Goal: Register for event/course

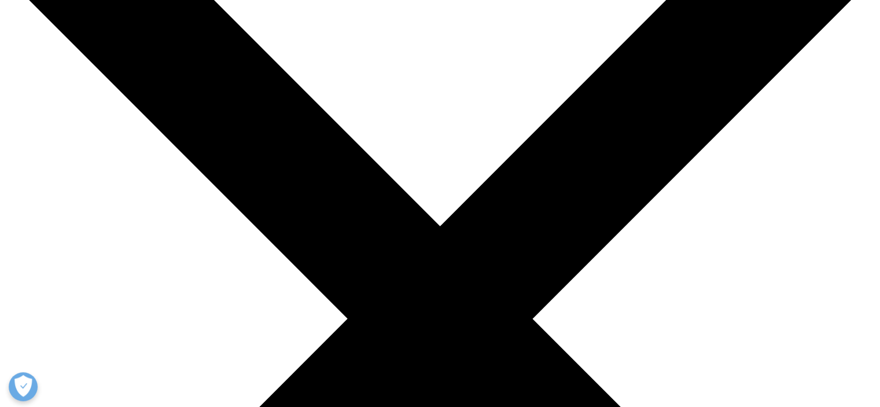
scroll to position [116, 0]
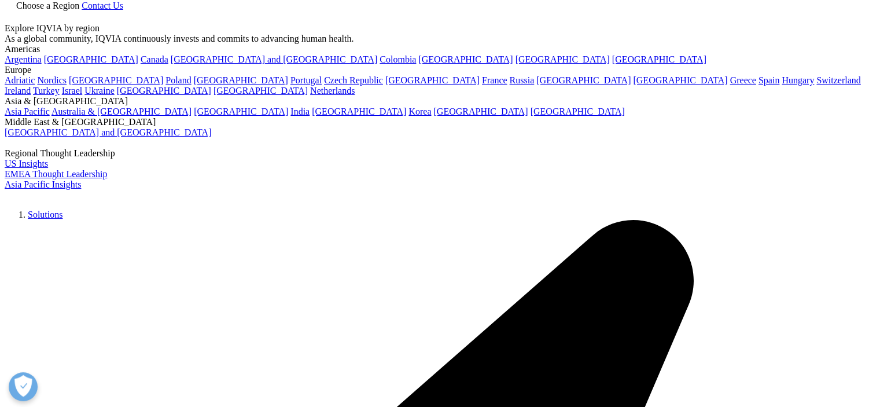
scroll to position [0, 0]
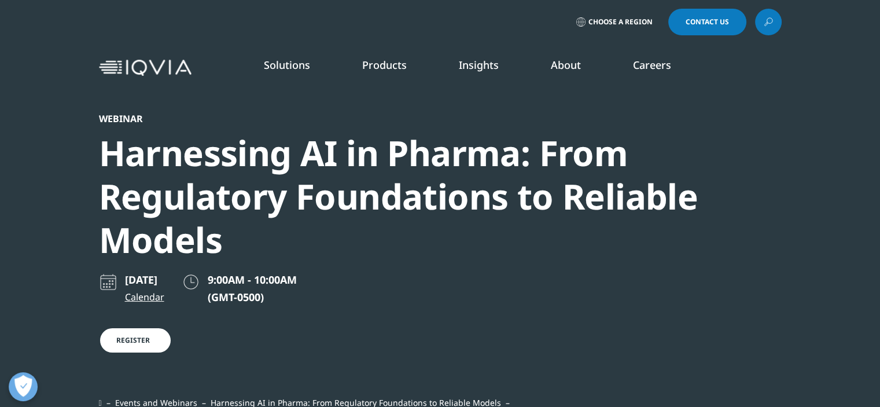
click at [485, 179] on link "Events & Webinars" at bounding box center [557, 177] width 216 height 13
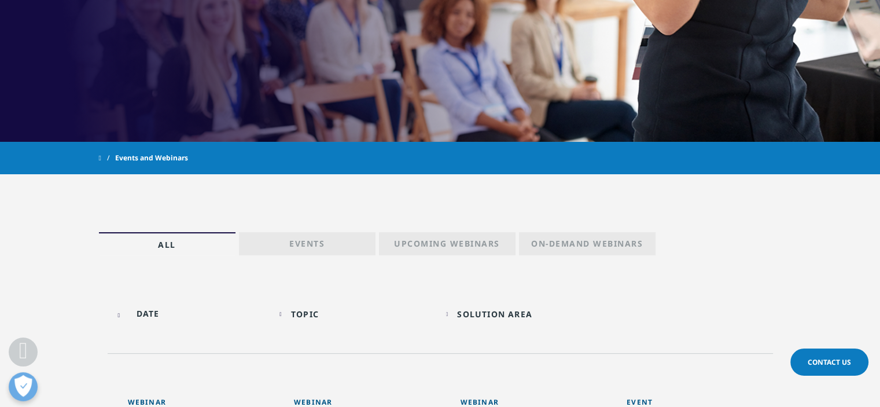
scroll to position [405, 0]
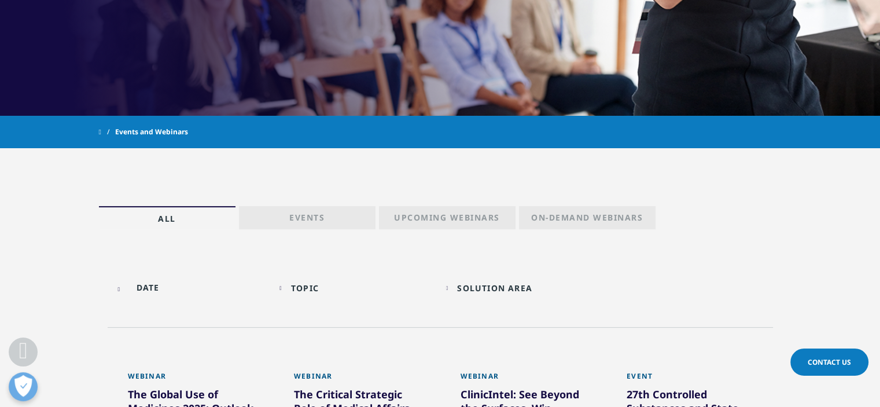
click at [493, 221] on p "Upcoming Webinars" at bounding box center [447, 220] width 106 height 16
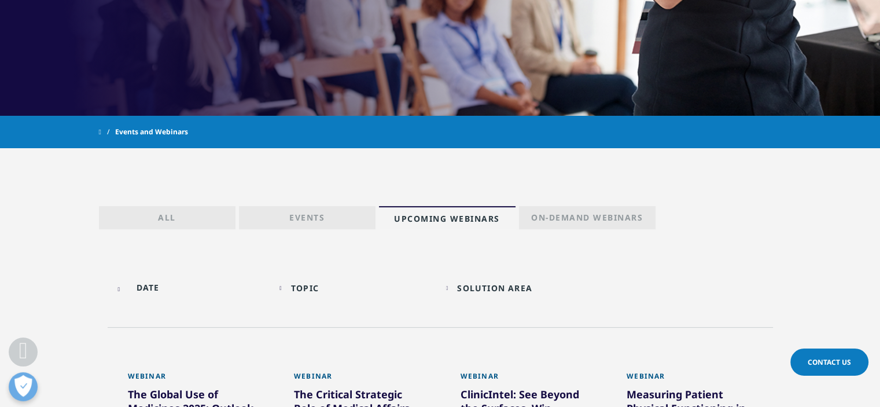
click at [570, 214] on p "On-Demand Webinars" at bounding box center [587, 220] width 112 height 16
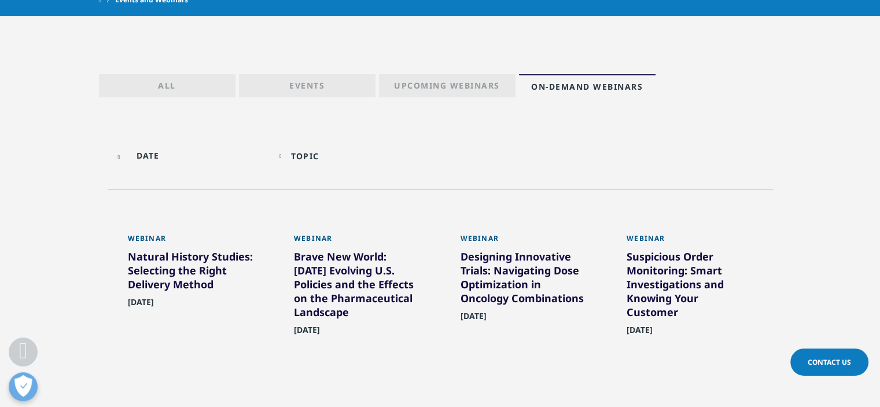
scroll to position [578, 0]
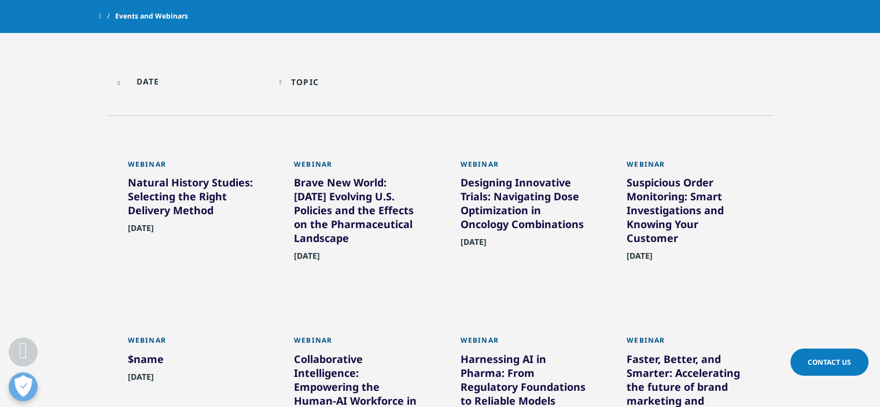
click at [391, 222] on div "Brave New World: [DATE] Evolving U.S. Policies and the Effects on the Pharmaceu…" at bounding box center [357, 212] width 126 height 74
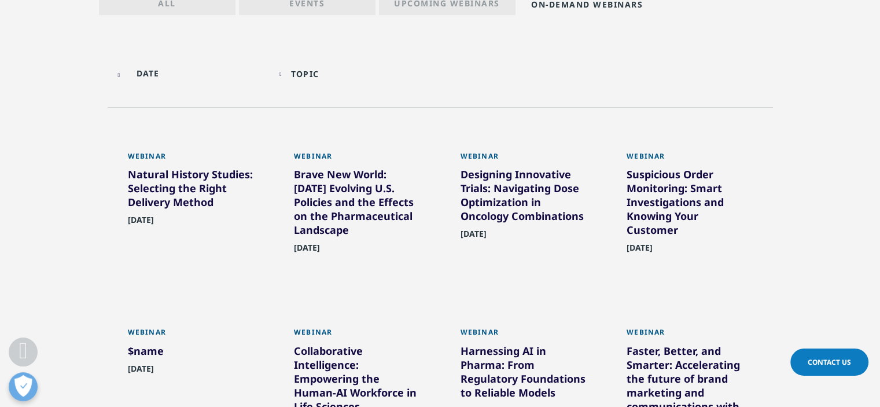
scroll to position [463, 0]
